Goal: Task Accomplishment & Management: Complete application form

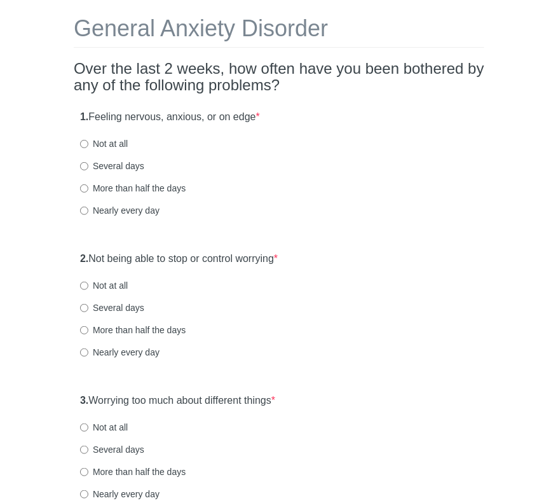
scroll to position [127, 0]
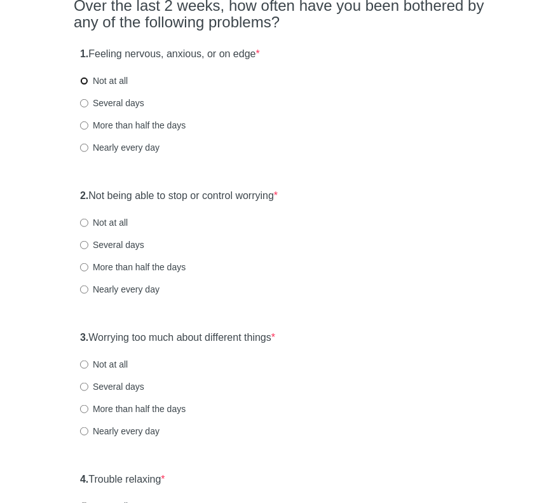
click at [81, 78] on input "Not at all" at bounding box center [84, 81] width 8 height 8
radio input "true"
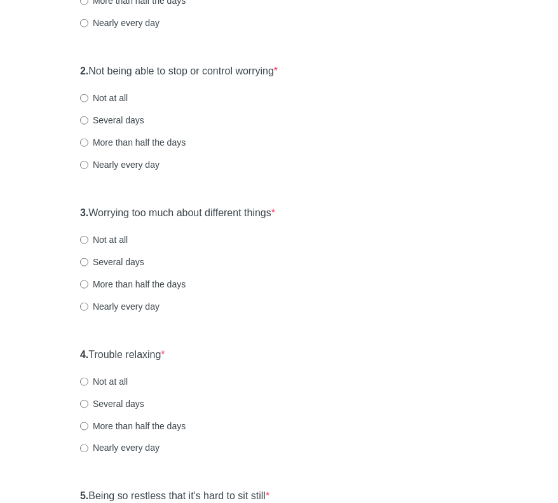
scroll to position [254, 0]
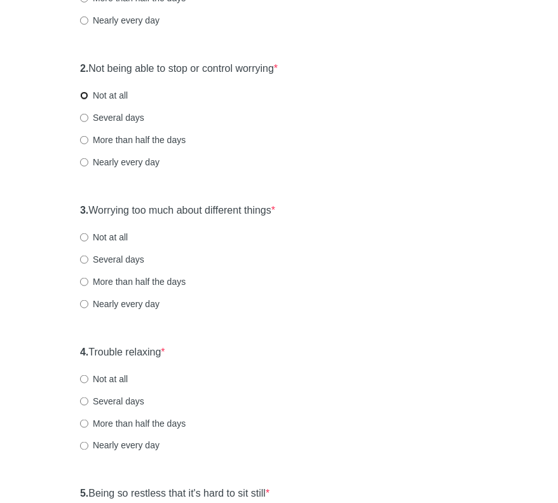
click at [85, 93] on input "Not at all" at bounding box center [84, 96] width 8 height 8
radio input "true"
click at [83, 237] on input "Not at all" at bounding box center [84, 237] width 8 height 8
radio input "true"
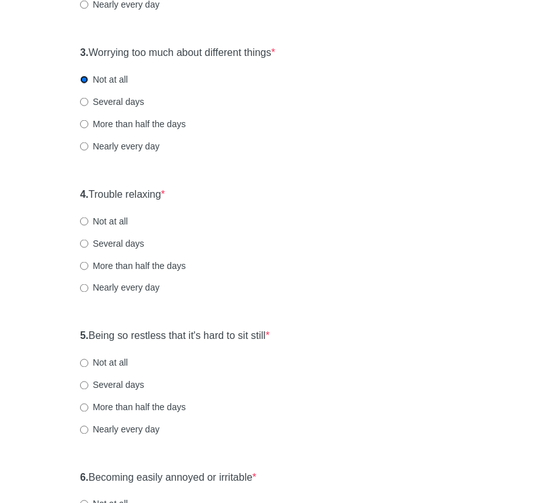
scroll to position [445, 0]
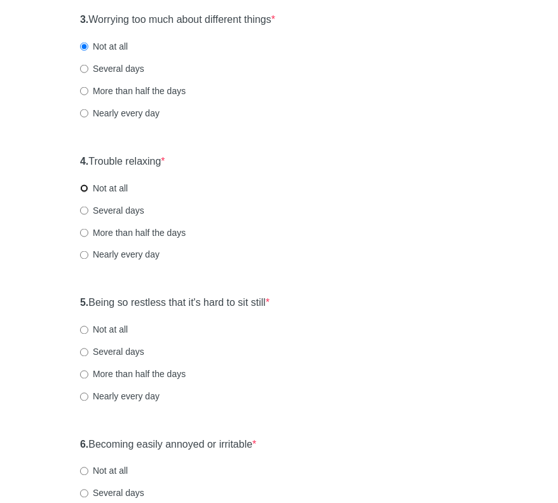
click at [83, 187] on input "Not at all" at bounding box center [84, 188] width 8 height 8
radio input "true"
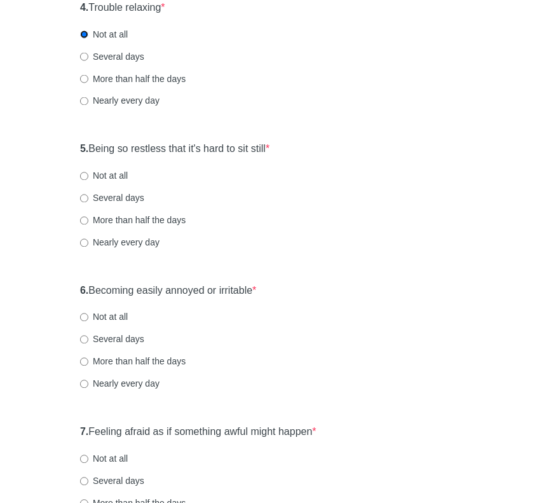
scroll to position [636, 0]
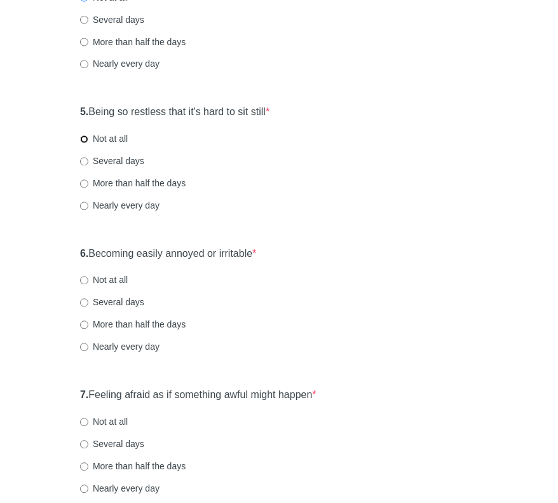
click at [84, 139] on input "Not at all" at bounding box center [84, 139] width 8 height 8
radio input "true"
click at [81, 302] on input "Several days" at bounding box center [84, 303] width 8 height 8
radio input "true"
click at [83, 280] on input "Not at all" at bounding box center [84, 281] width 8 height 8
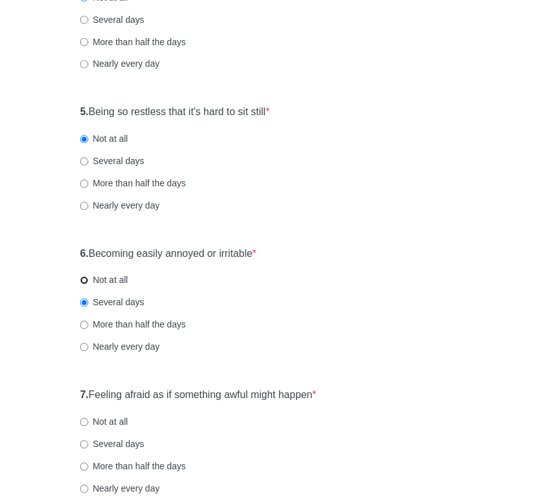
radio input "true"
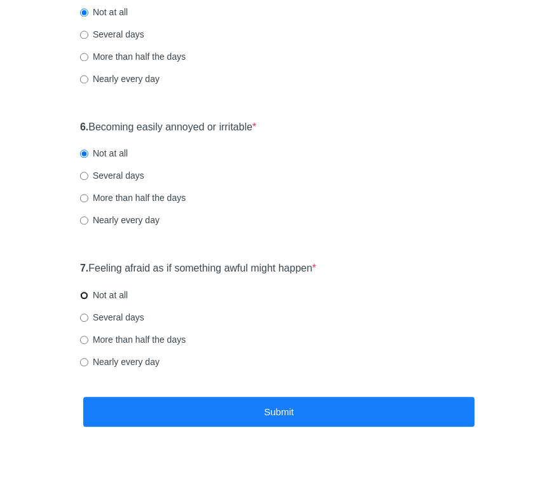
click at [81, 294] on input "Not at all" at bounding box center [84, 295] width 8 height 8
radio input "true"
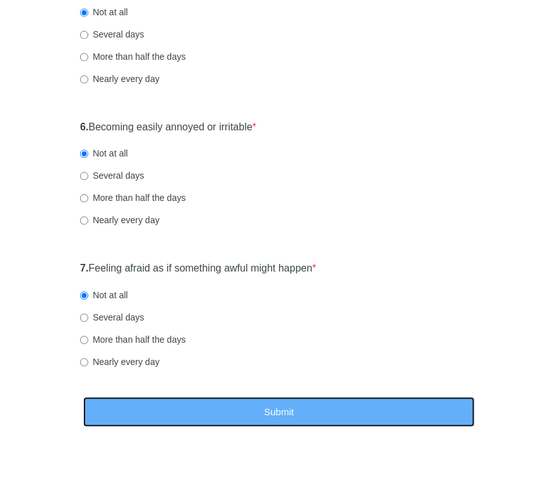
click at [267, 407] on button "Submit" at bounding box center [279, 412] width 392 height 30
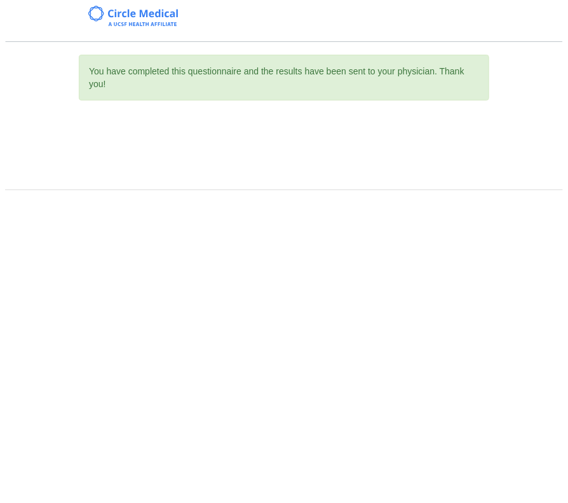
scroll to position [0, 0]
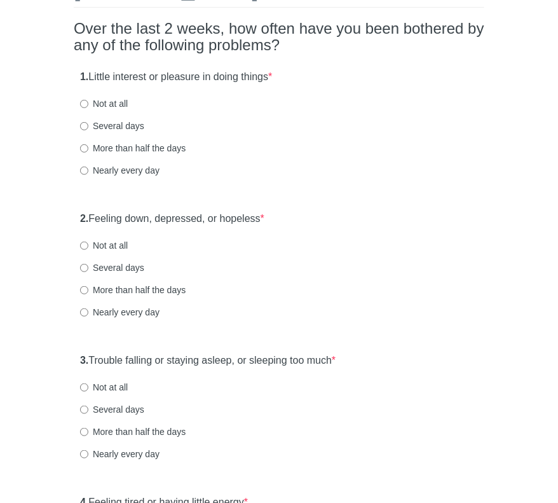
scroll to position [127, 0]
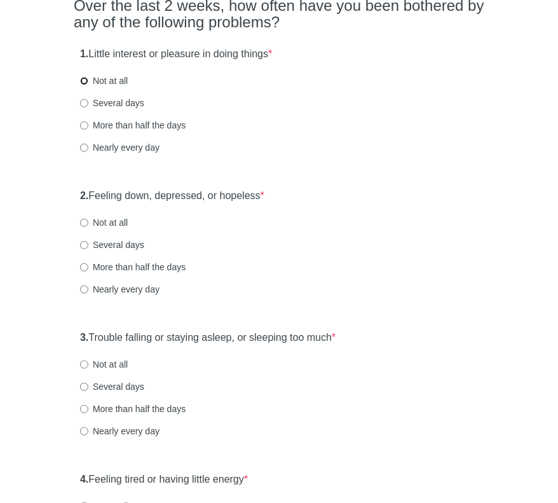
click at [81, 77] on input "Not at all" at bounding box center [84, 81] width 8 height 8
radio input "true"
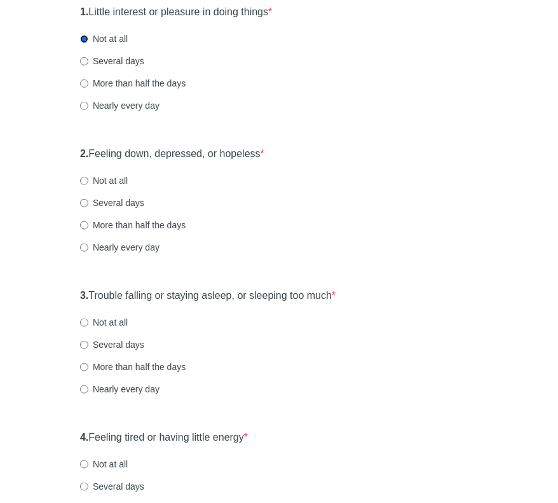
scroll to position [191, 0]
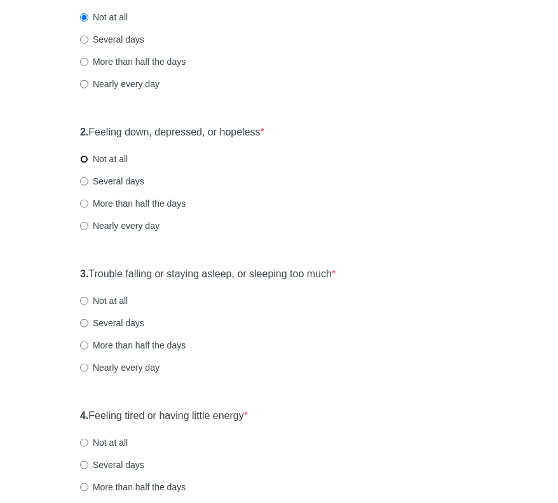
click at [86, 158] on input "Not at all" at bounding box center [84, 159] width 8 height 8
radio input "true"
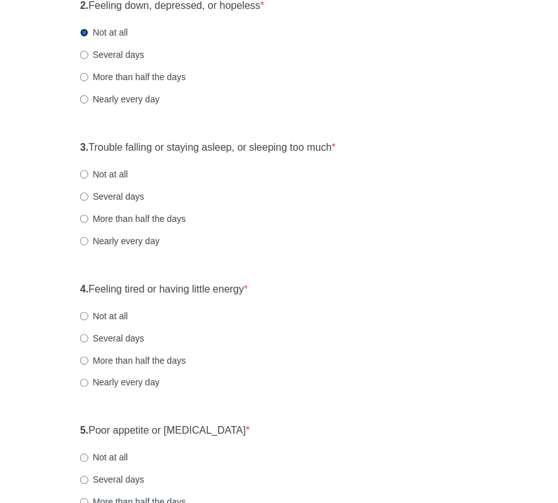
scroll to position [318, 0]
click at [86, 172] on input "Not at all" at bounding box center [84, 174] width 8 height 8
radio input "true"
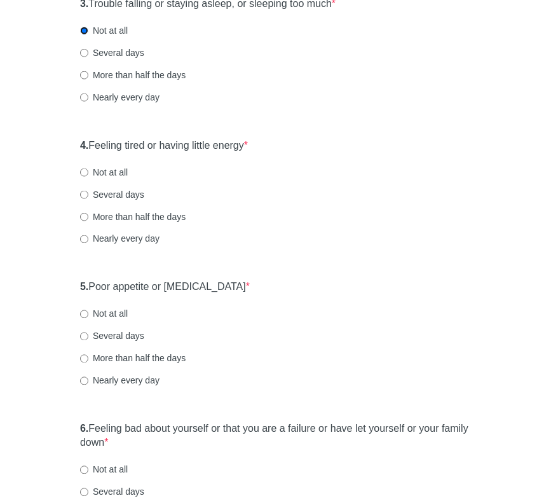
scroll to position [509, 0]
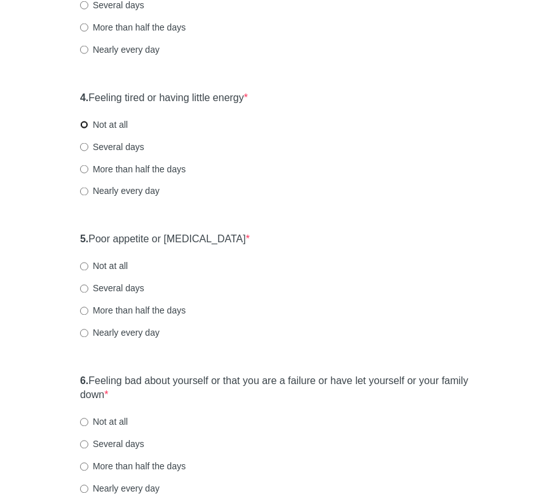
click at [86, 126] on input "Not at all" at bounding box center [84, 125] width 8 height 8
radio input "true"
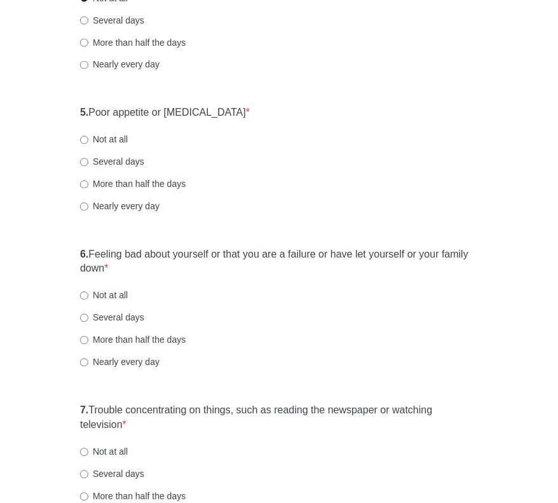
scroll to position [636, 0]
click at [84, 137] on input "Not at all" at bounding box center [84, 139] width 8 height 8
radio input "true"
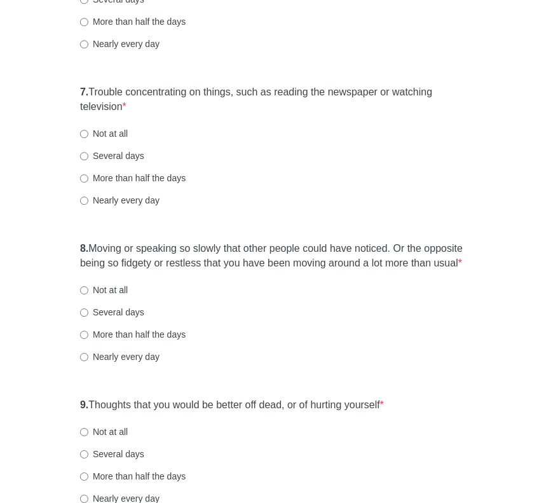
scroll to position [890, 0]
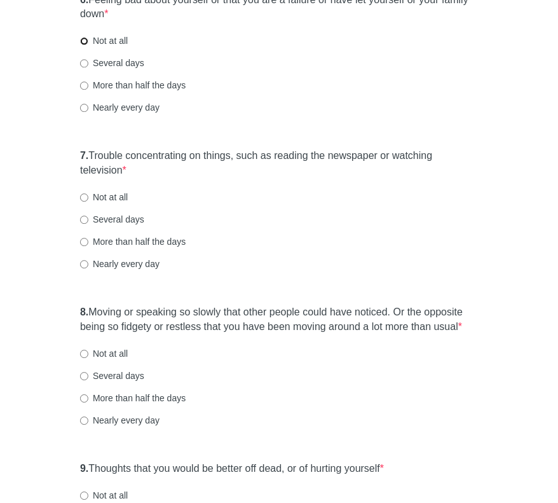
click at [82, 41] on input "Not at all" at bounding box center [84, 41] width 8 height 8
radio input "true"
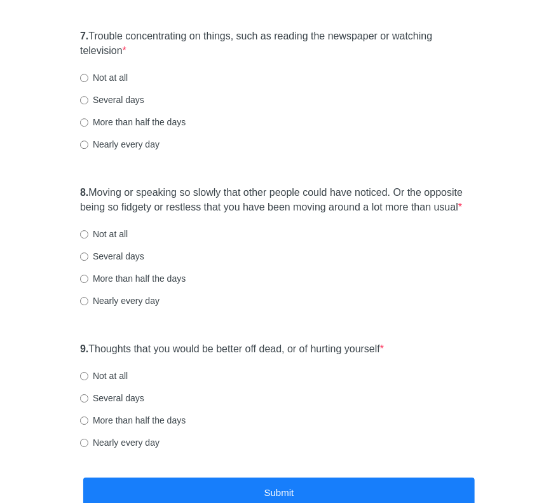
scroll to position [1017, 0]
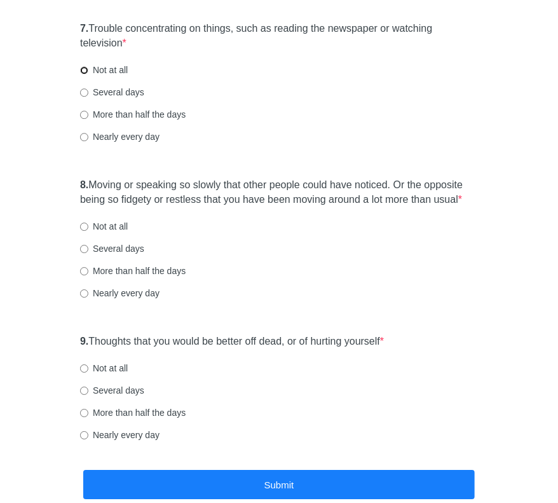
click at [83, 69] on input "Not at all" at bounding box center [84, 70] width 8 height 8
radio input "true"
click at [85, 226] on input "Not at all" at bounding box center [84, 226] width 8 height 8
radio input "true"
click at [84, 370] on input "Not at all" at bounding box center [84, 368] width 8 height 8
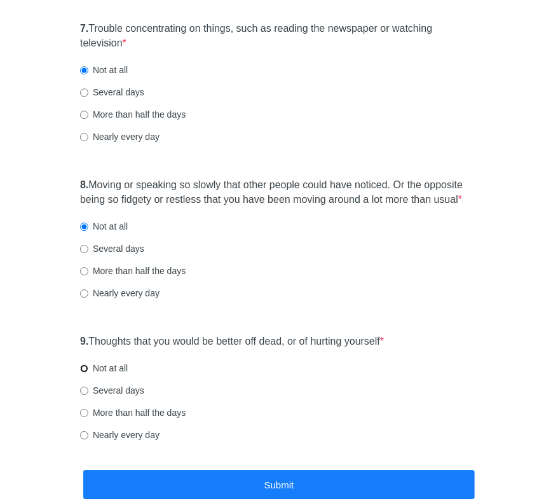
radio input "true"
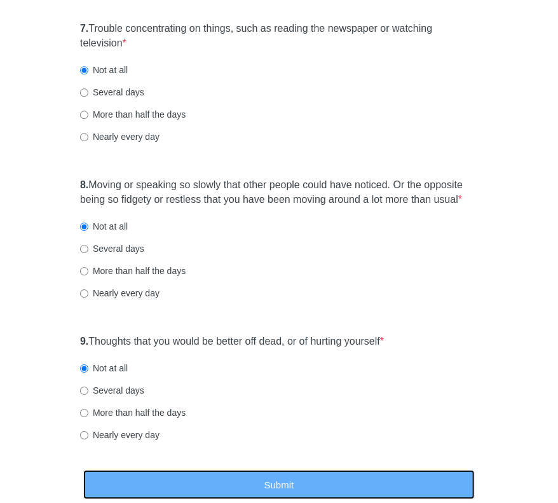
click at [313, 495] on button "Submit" at bounding box center [279, 485] width 392 height 30
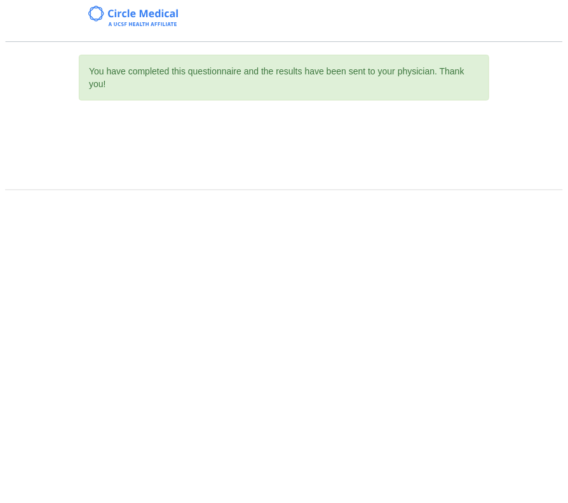
scroll to position [0, 0]
